Goal: Task Accomplishment & Management: Manage account settings

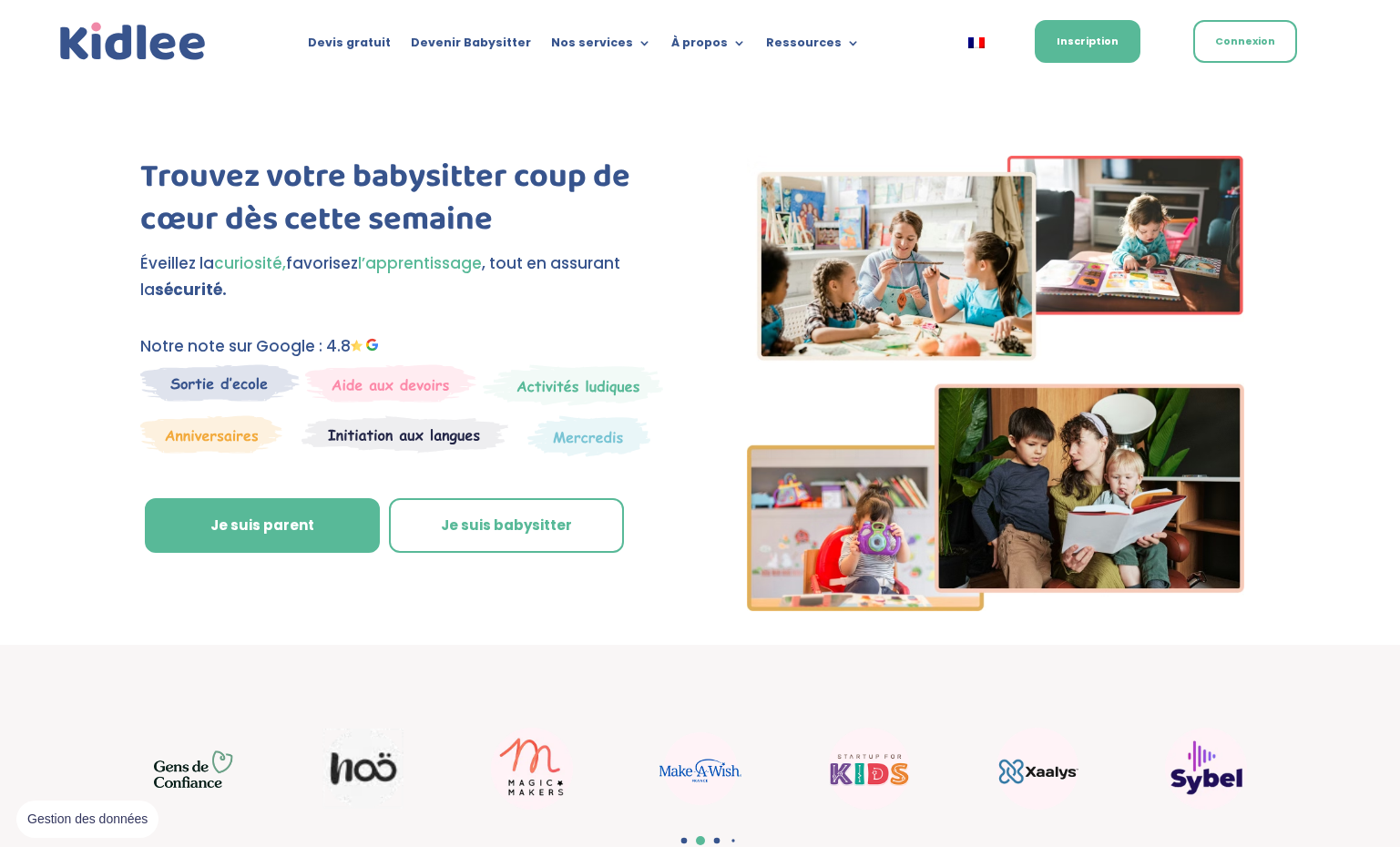
click at [1294, 34] on link "Connexion" at bounding box center [1244, 41] width 104 height 43
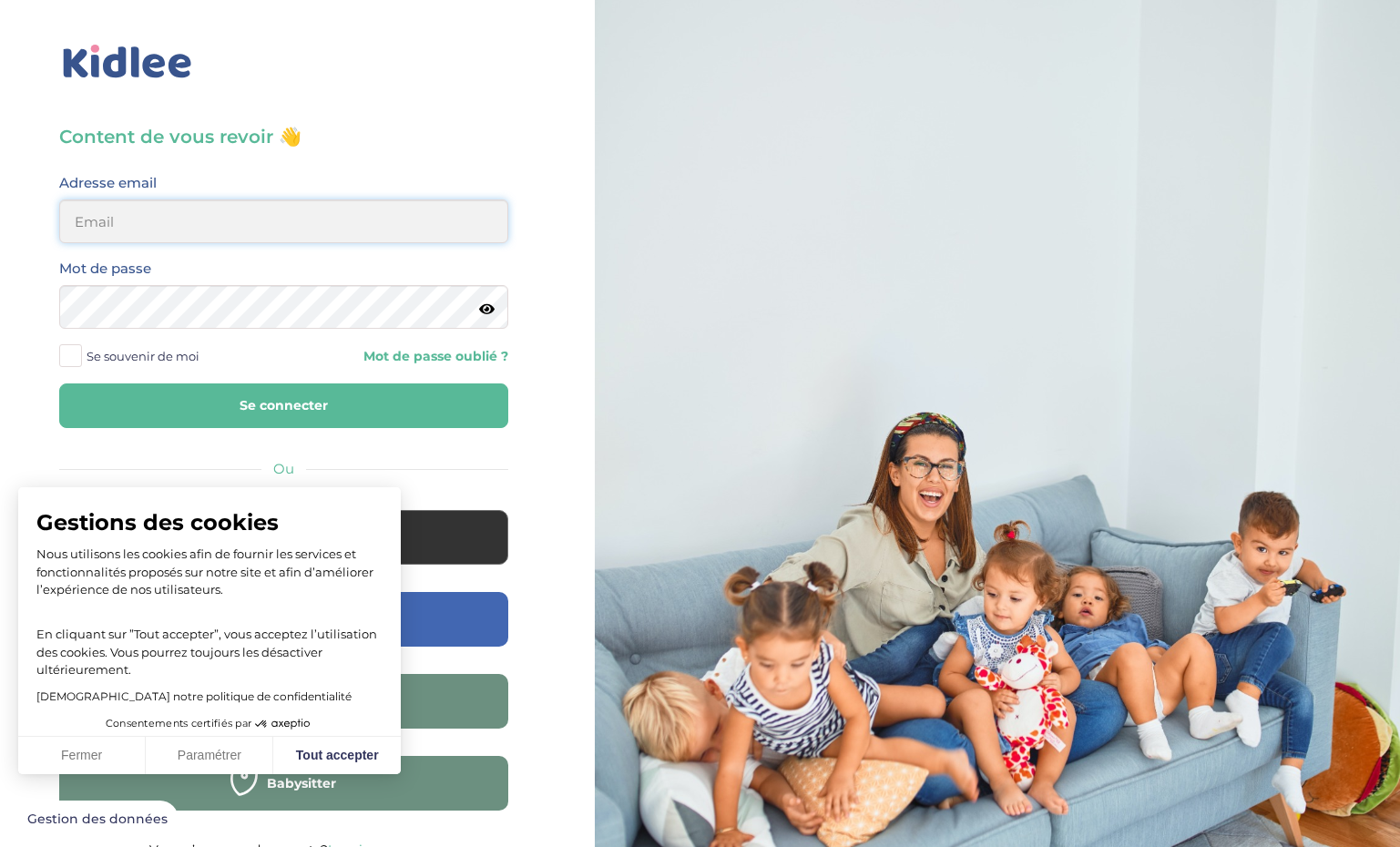
type input "ffna.laetitia@gmail.com"
click at [176, 418] on button "Se connecter" at bounding box center [284, 405] width 449 height 44
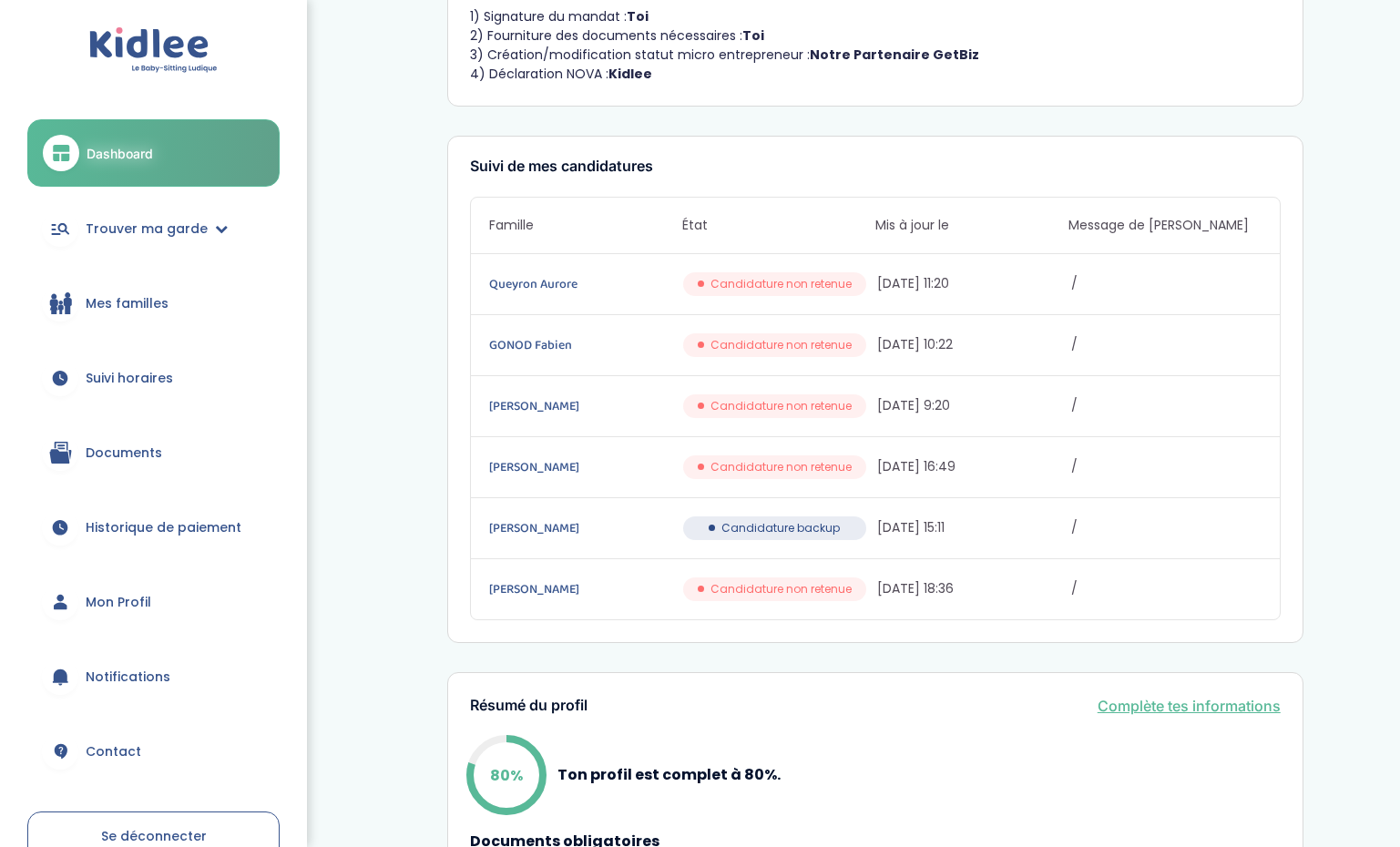
scroll to position [223, 0]
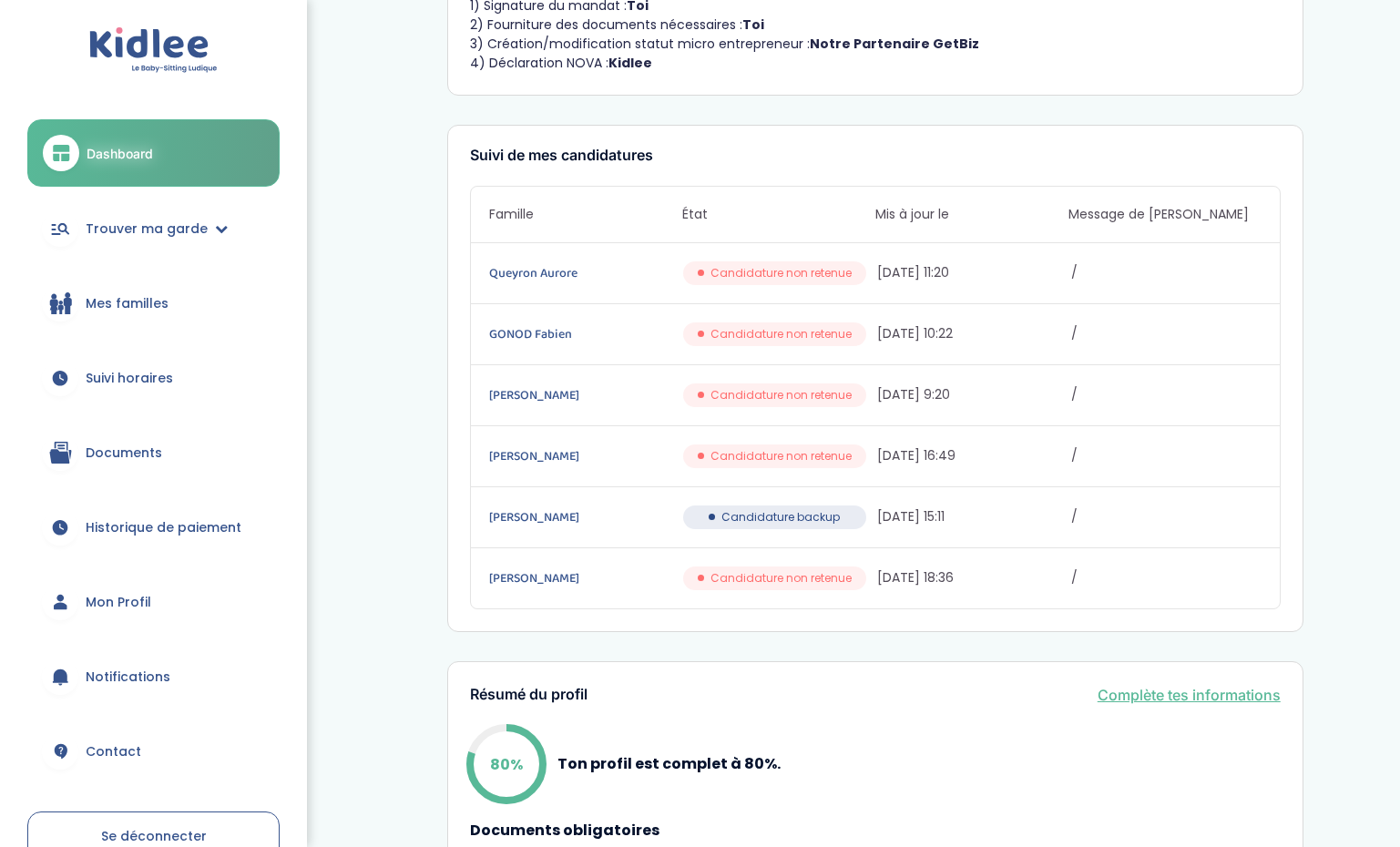
click at [81, 380] on link "Suivi horaires" at bounding box center [153, 377] width 253 height 65
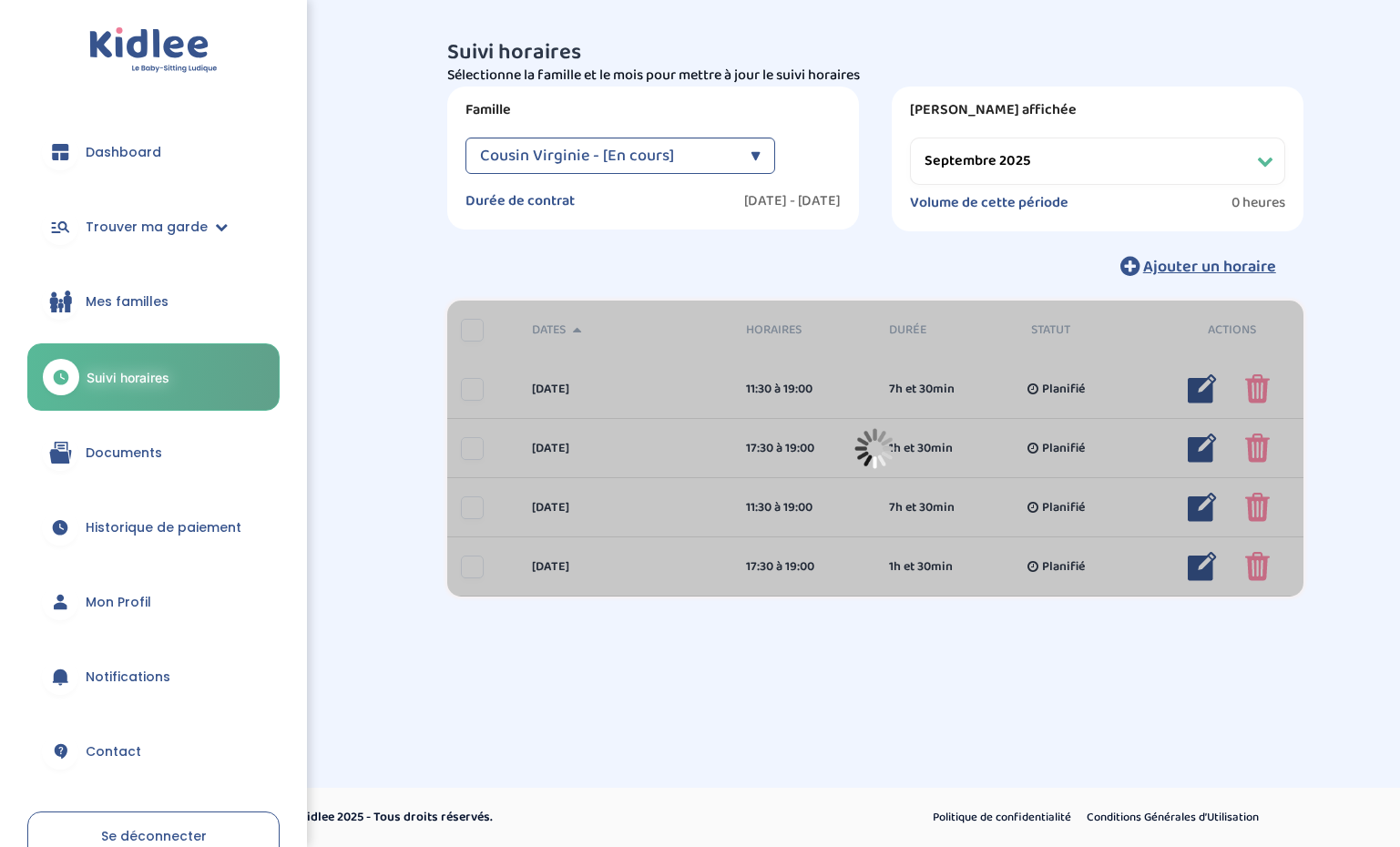
select select "septembre 2025"
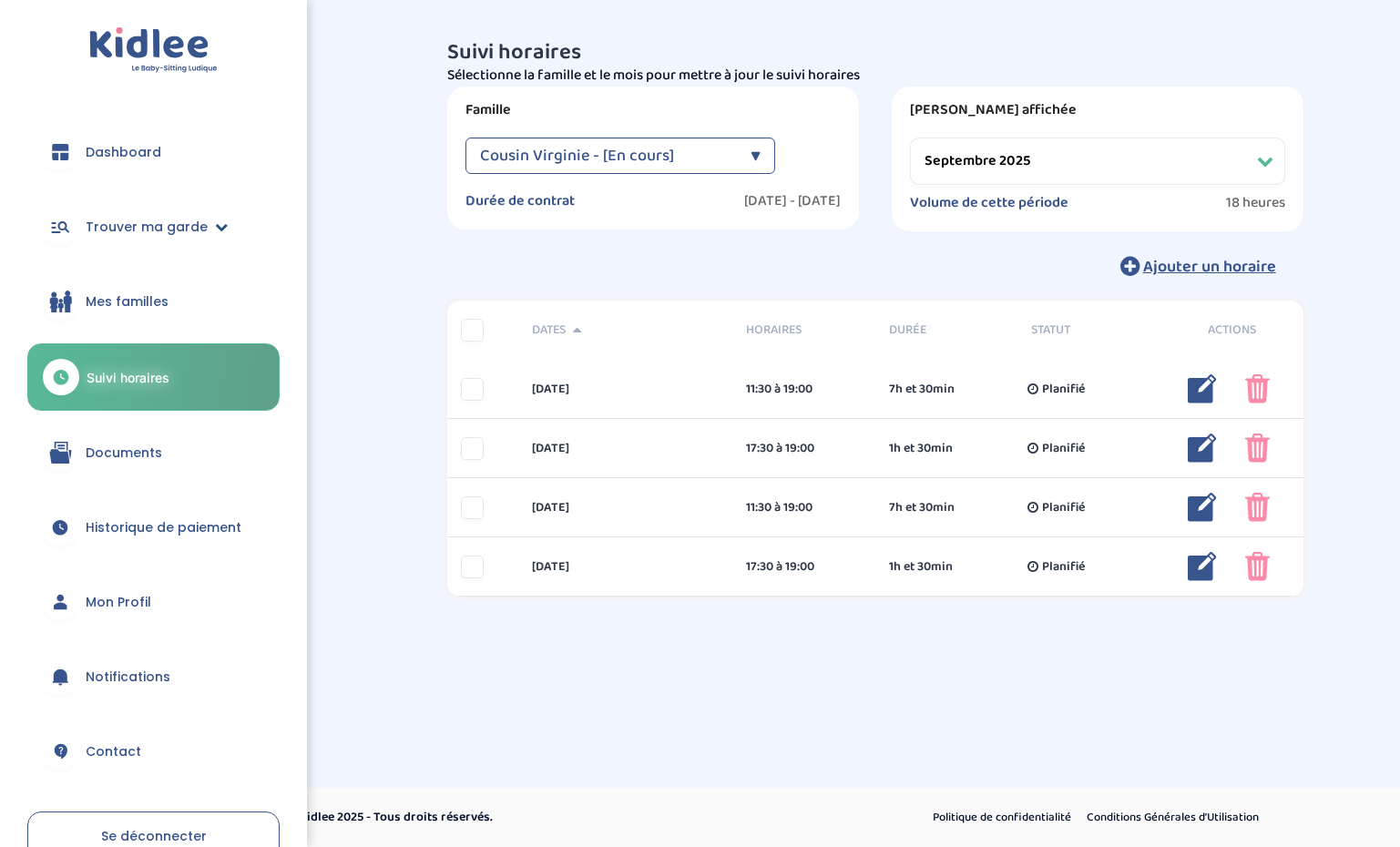
click at [126, 222] on span "Trouver ma garde" at bounding box center [146, 228] width 122 height 19
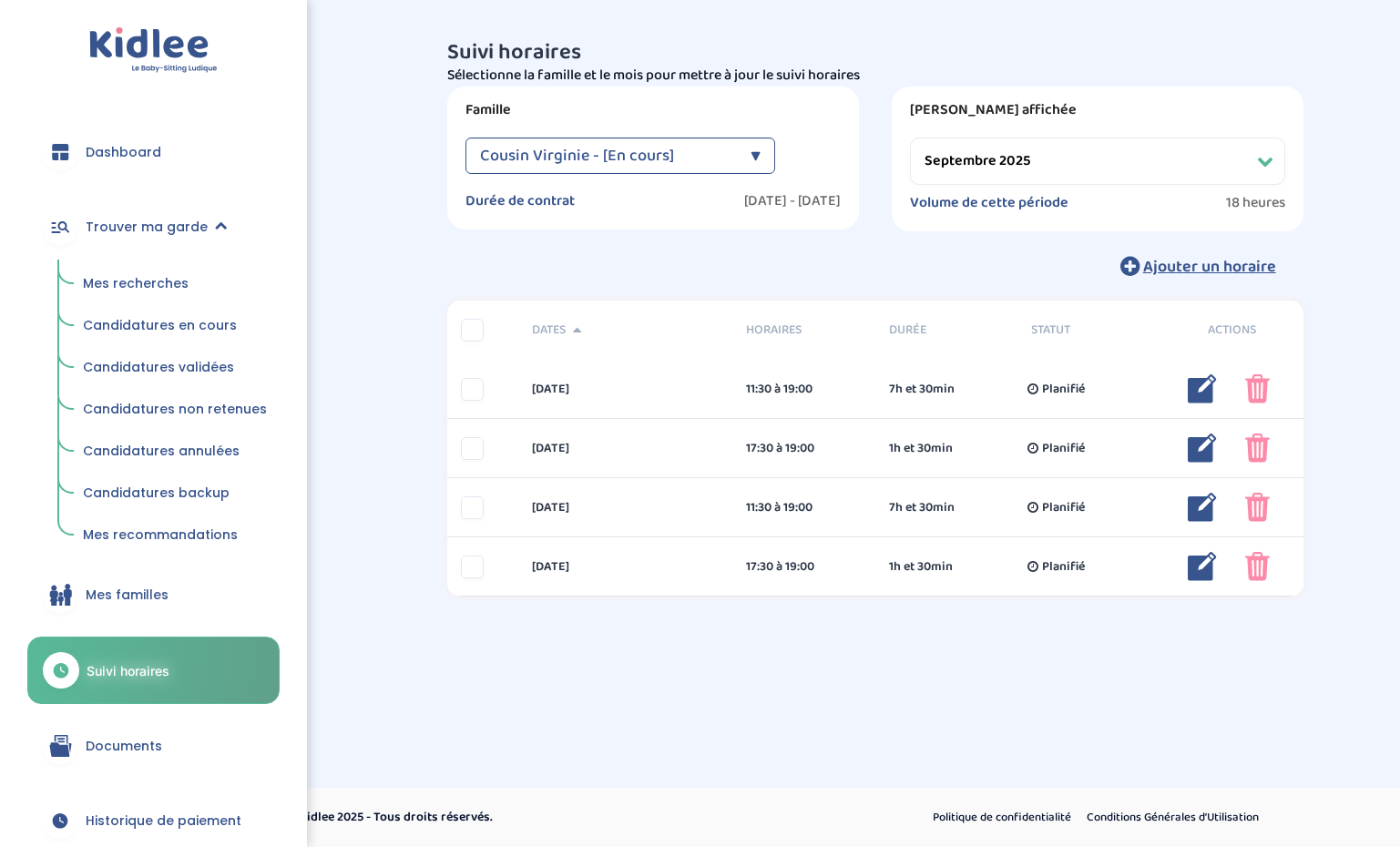
click at [131, 275] on span "Mes recherches" at bounding box center [135, 282] width 106 height 18
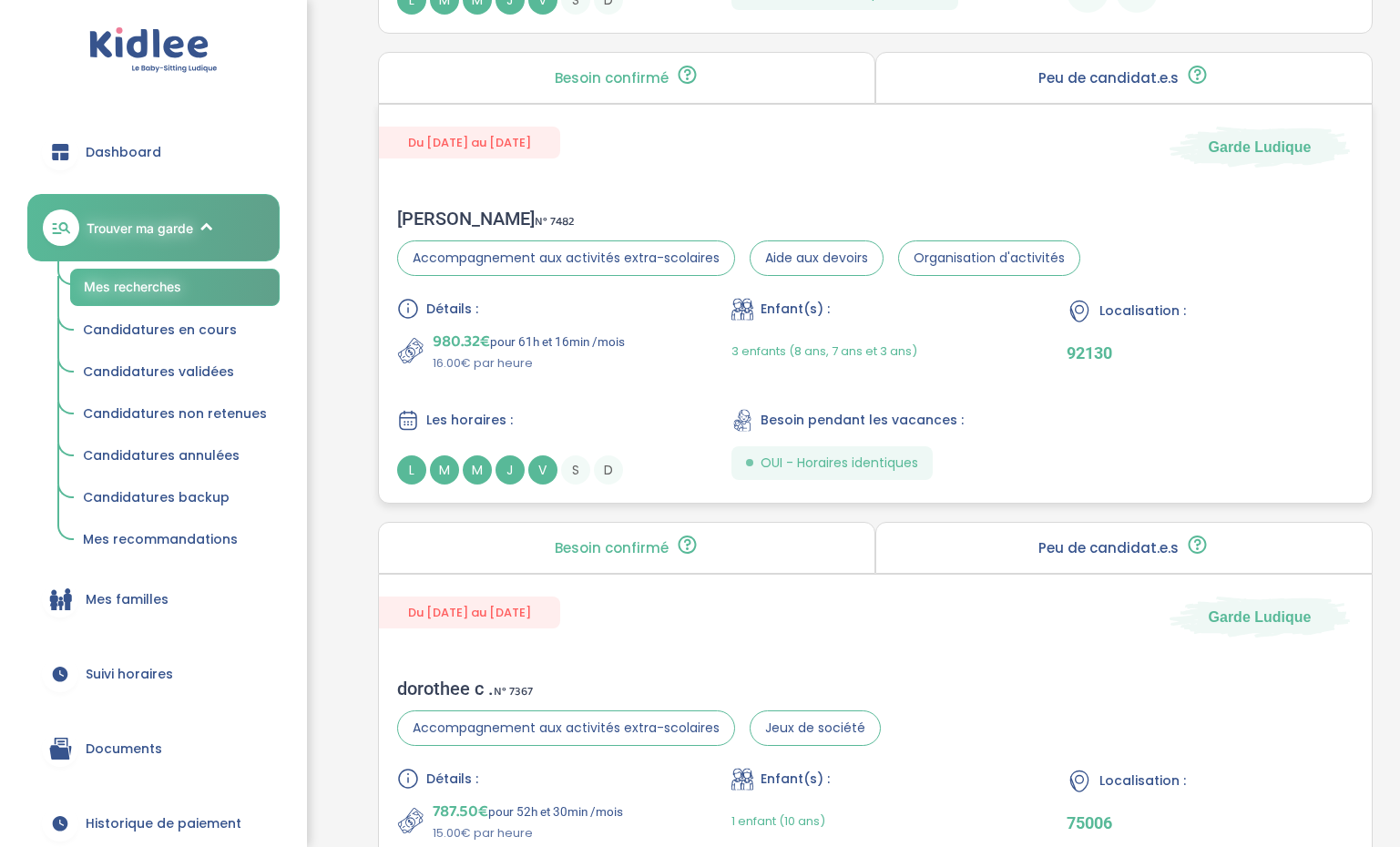
scroll to position [2648, 0]
